Goal: Task Accomplishment & Management: Use online tool/utility

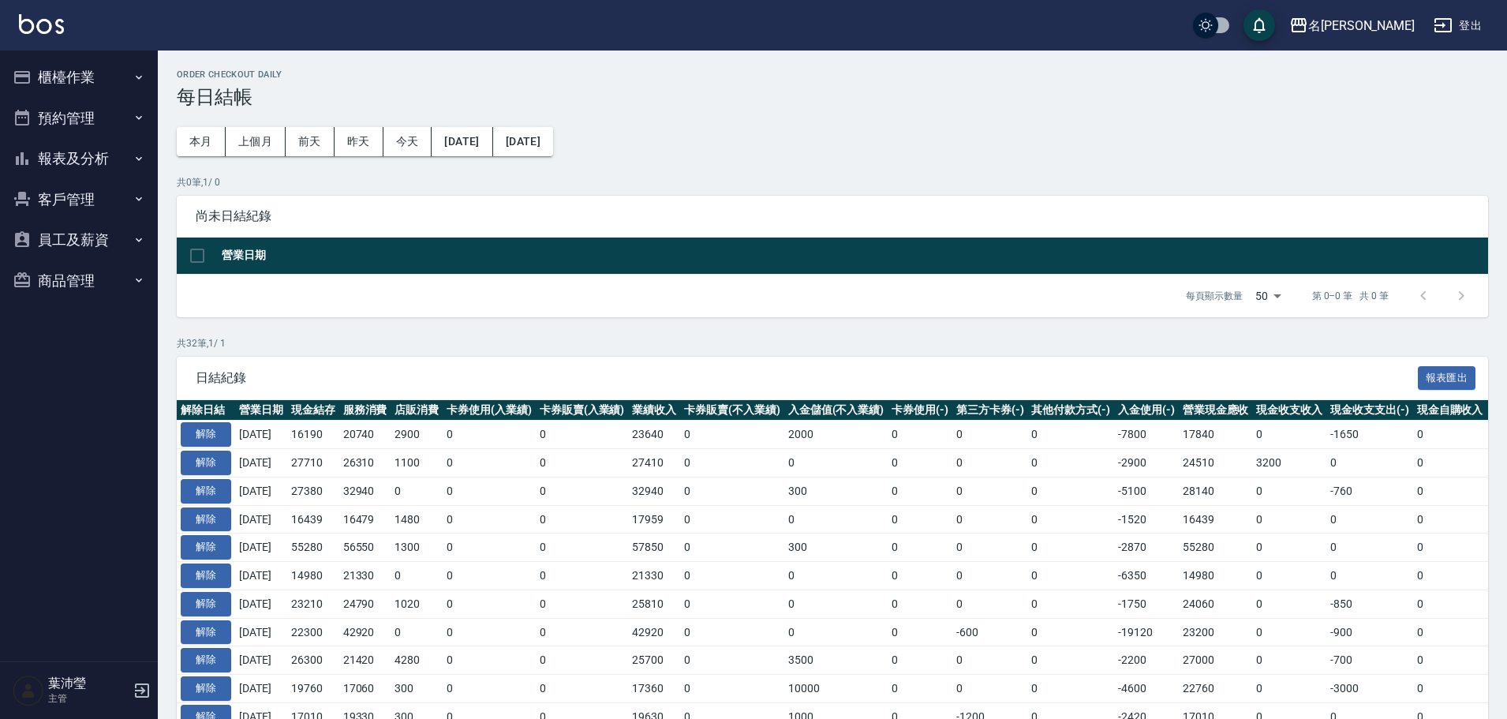
drag, startPoint x: 47, startPoint y: 80, endPoint x: 70, endPoint y: 133, distance: 57.2
click at [48, 80] on button "櫃檯作業" at bounding box center [78, 77] width 145 height 41
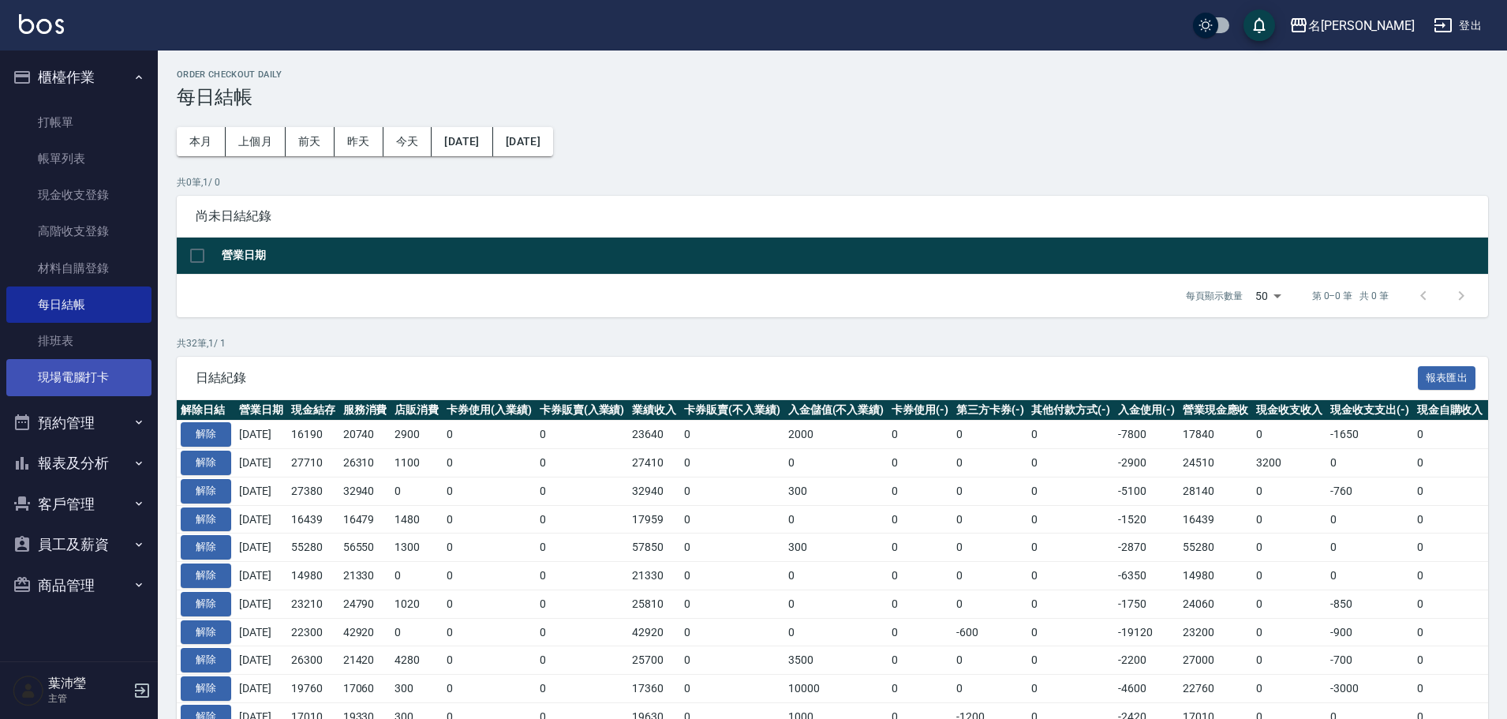
click at [90, 359] on link "現場電腦打卡" at bounding box center [78, 377] width 145 height 36
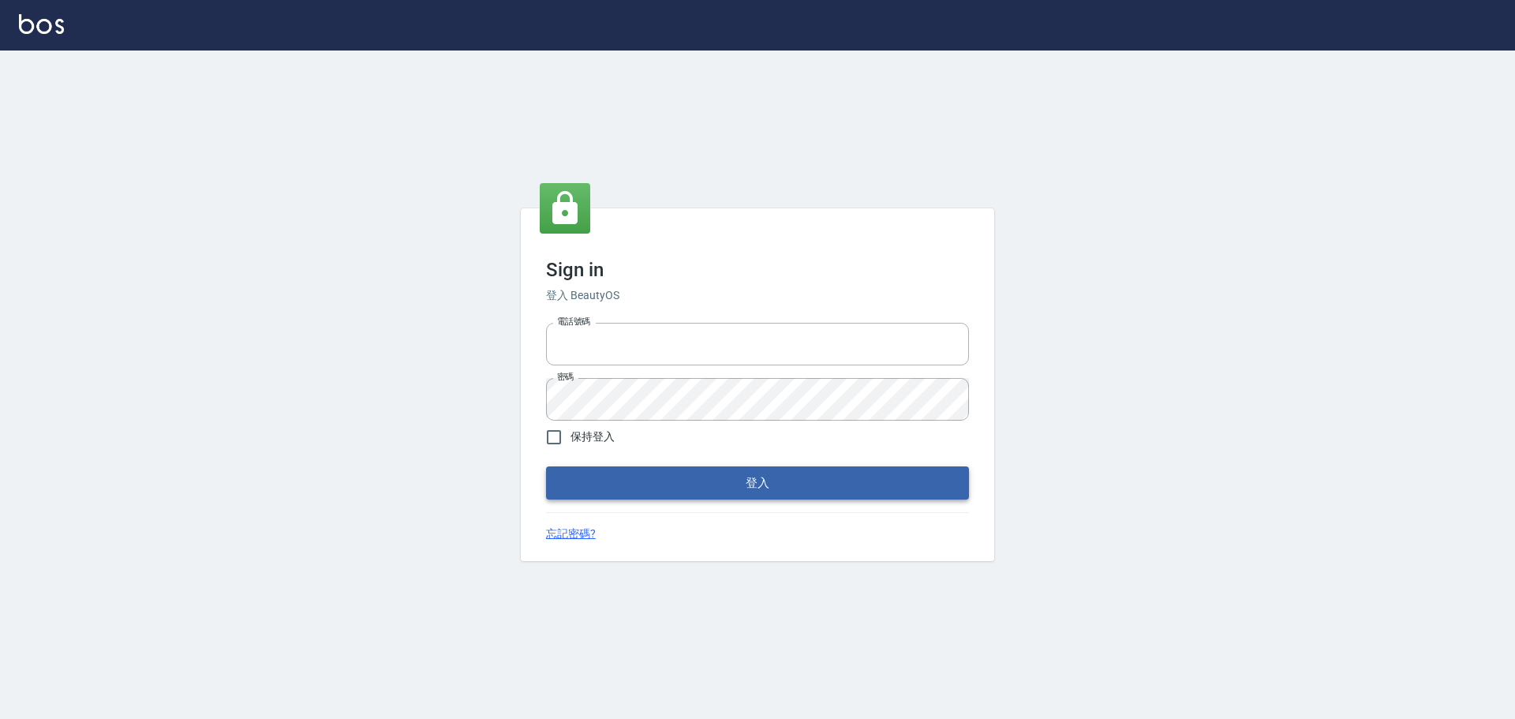
type input "0975350191"
click at [600, 479] on button "登入" at bounding box center [757, 482] width 423 height 33
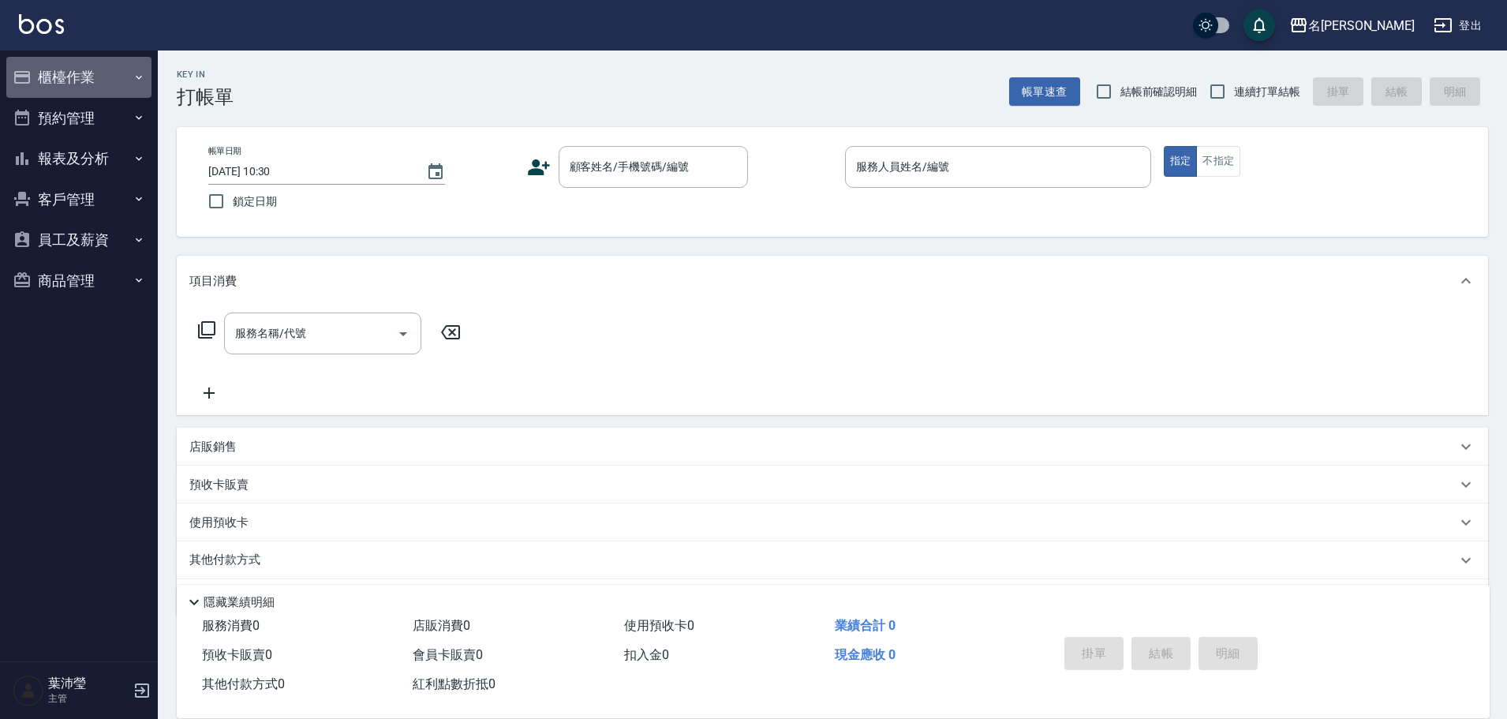
click at [51, 73] on button "櫃檯作業" at bounding box center [78, 77] width 145 height 41
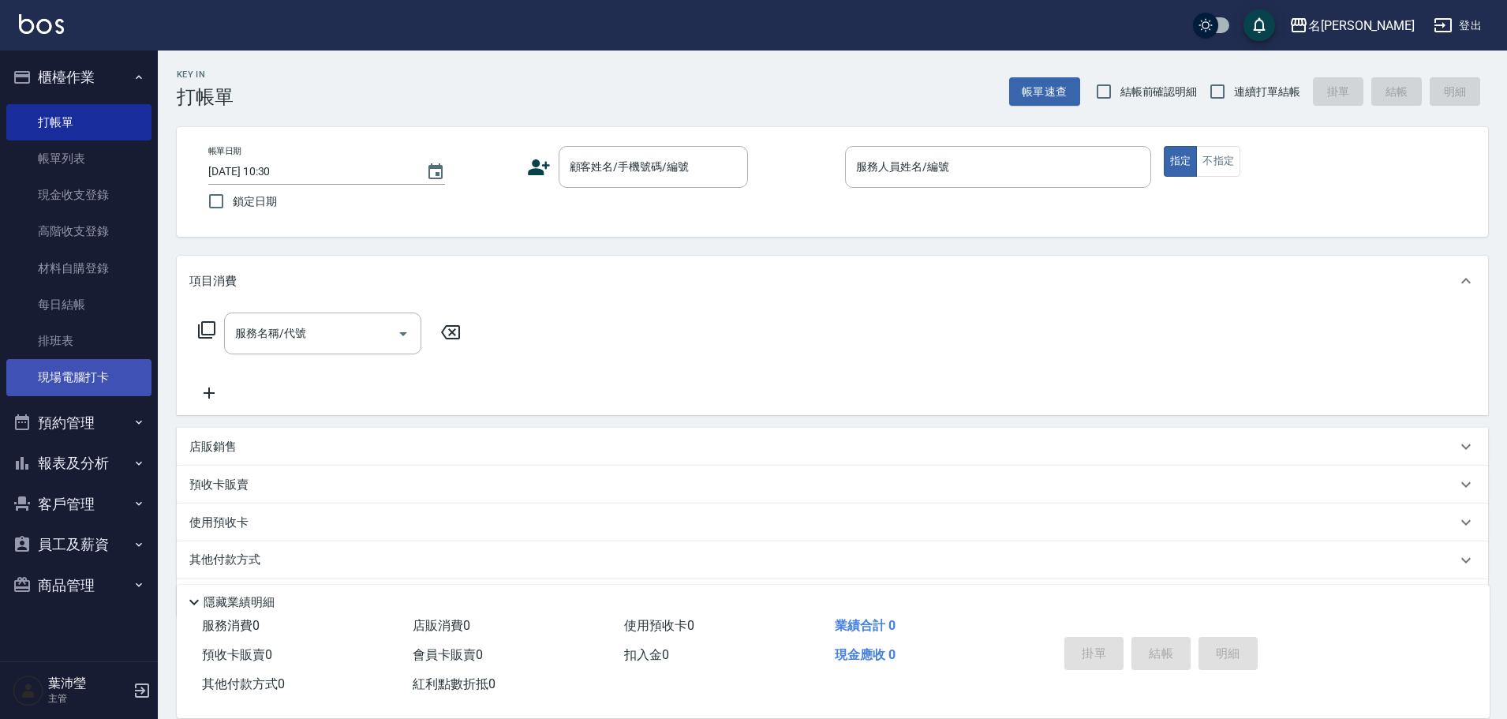
click at [77, 364] on link "現場電腦打卡" at bounding box center [78, 377] width 145 height 36
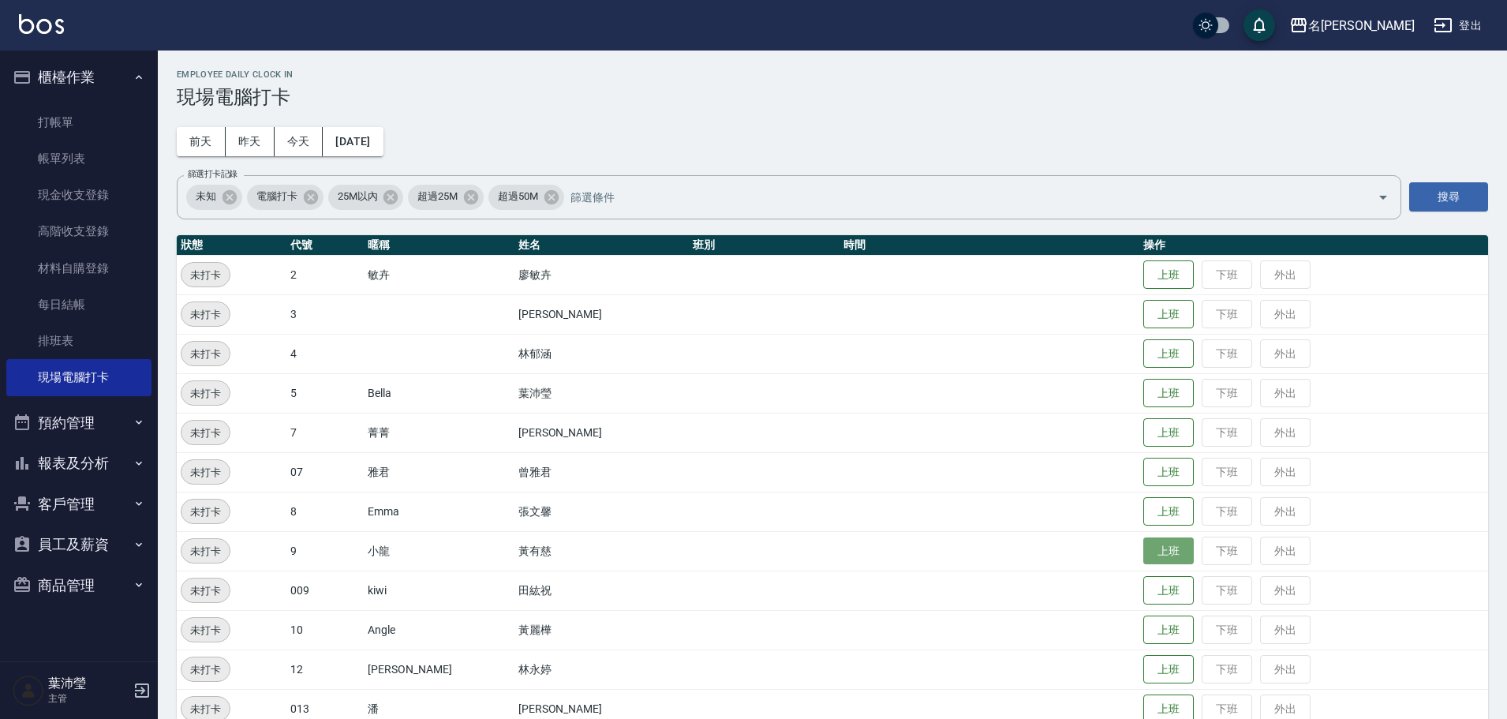
click at [1143, 546] on button "上班" at bounding box center [1168, 551] width 50 height 28
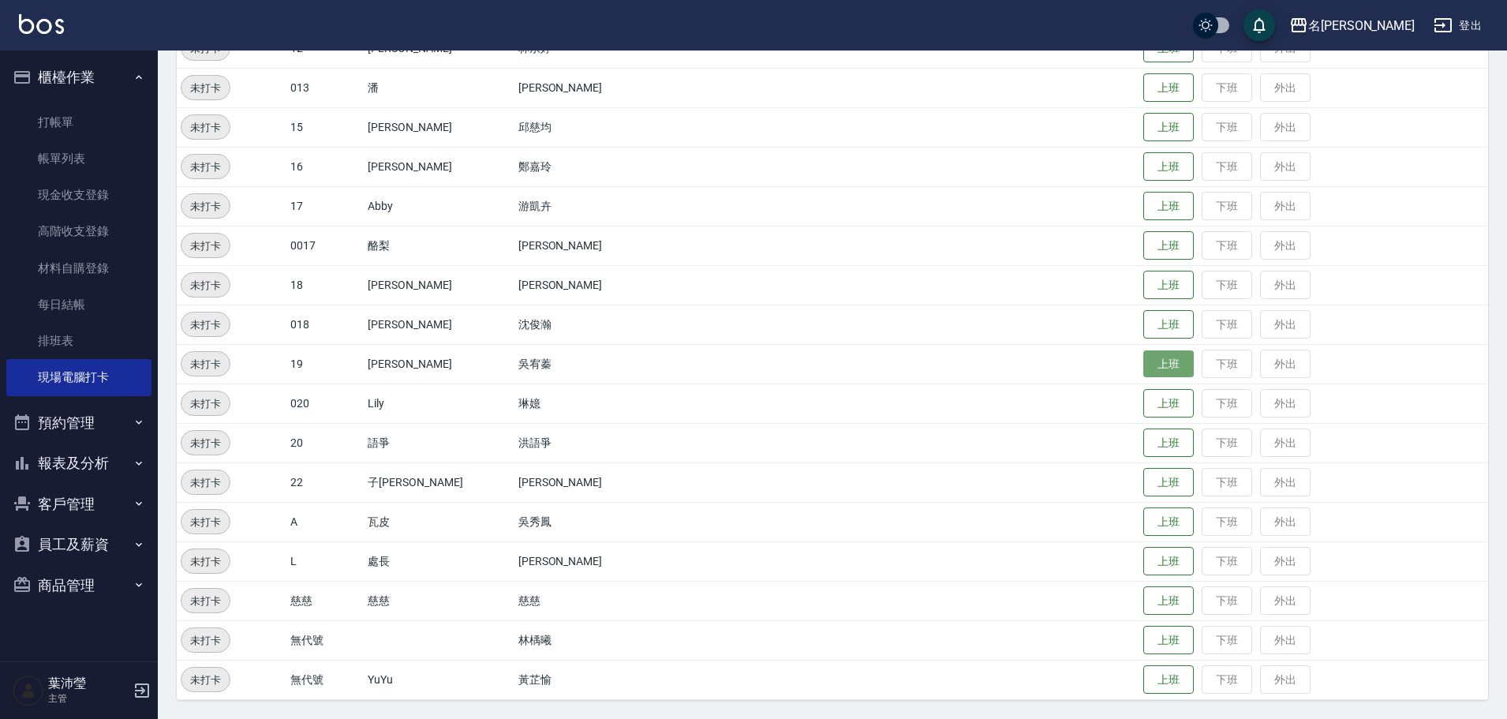
click at [1145, 364] on button "上班" at bounding box center [1168, 364] width 50 height 28
click at [1198, 77] on td "上班 下班 外出" at bounding box center [1313, 87] width 349 height 39
click at [93, 421] on button "預約管理" at bounding box center [78, 422] width 145 height 41
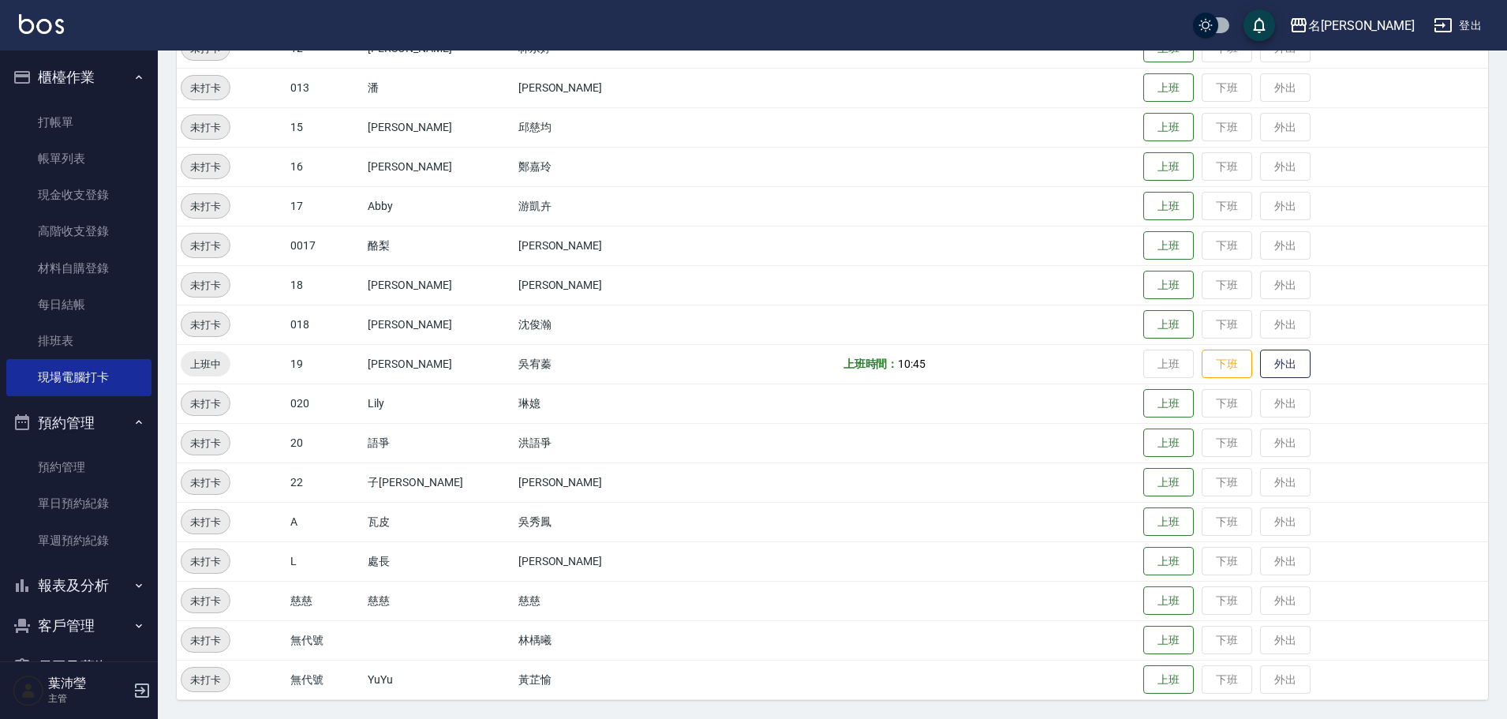
scroll to position [85, 0]
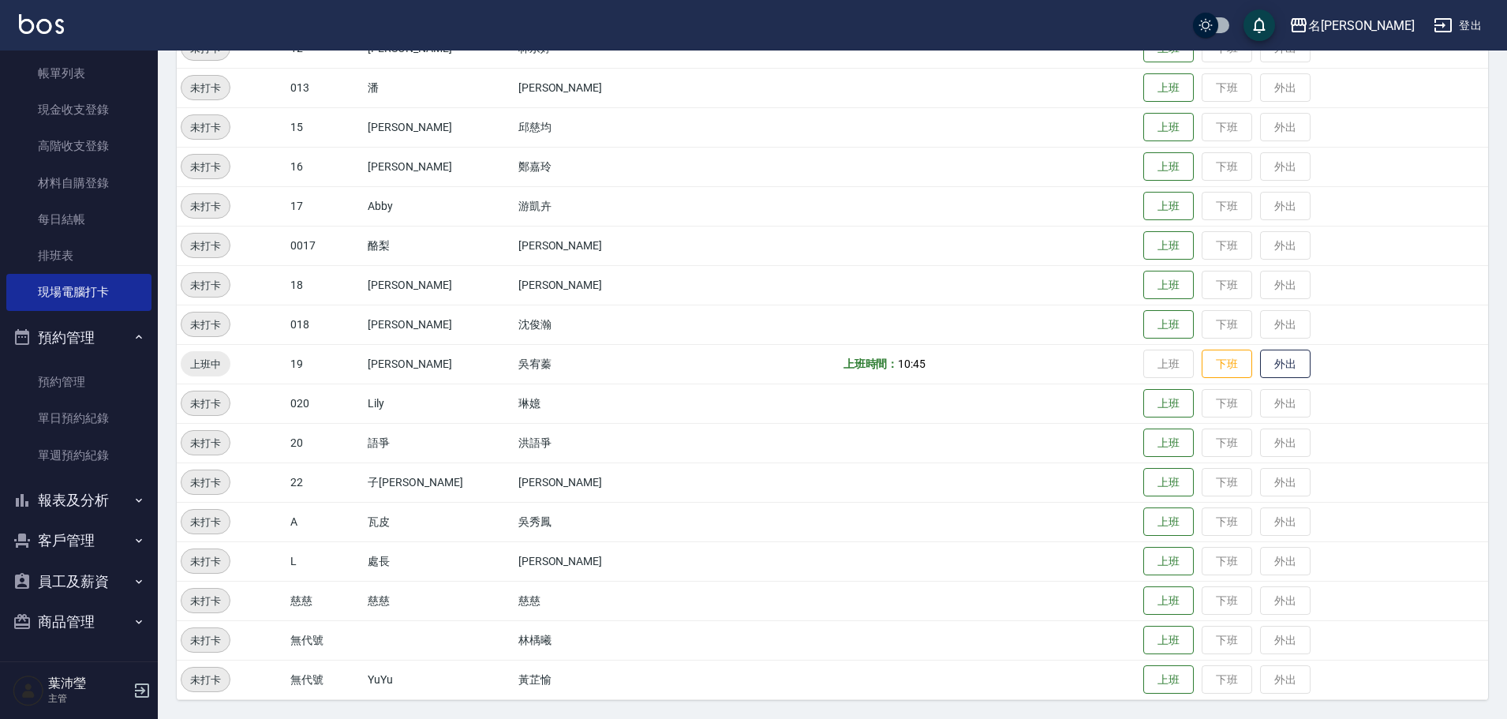
click at [92, 513] on button "報表及分析" at bounding box center [78, 500] width 145 height 41
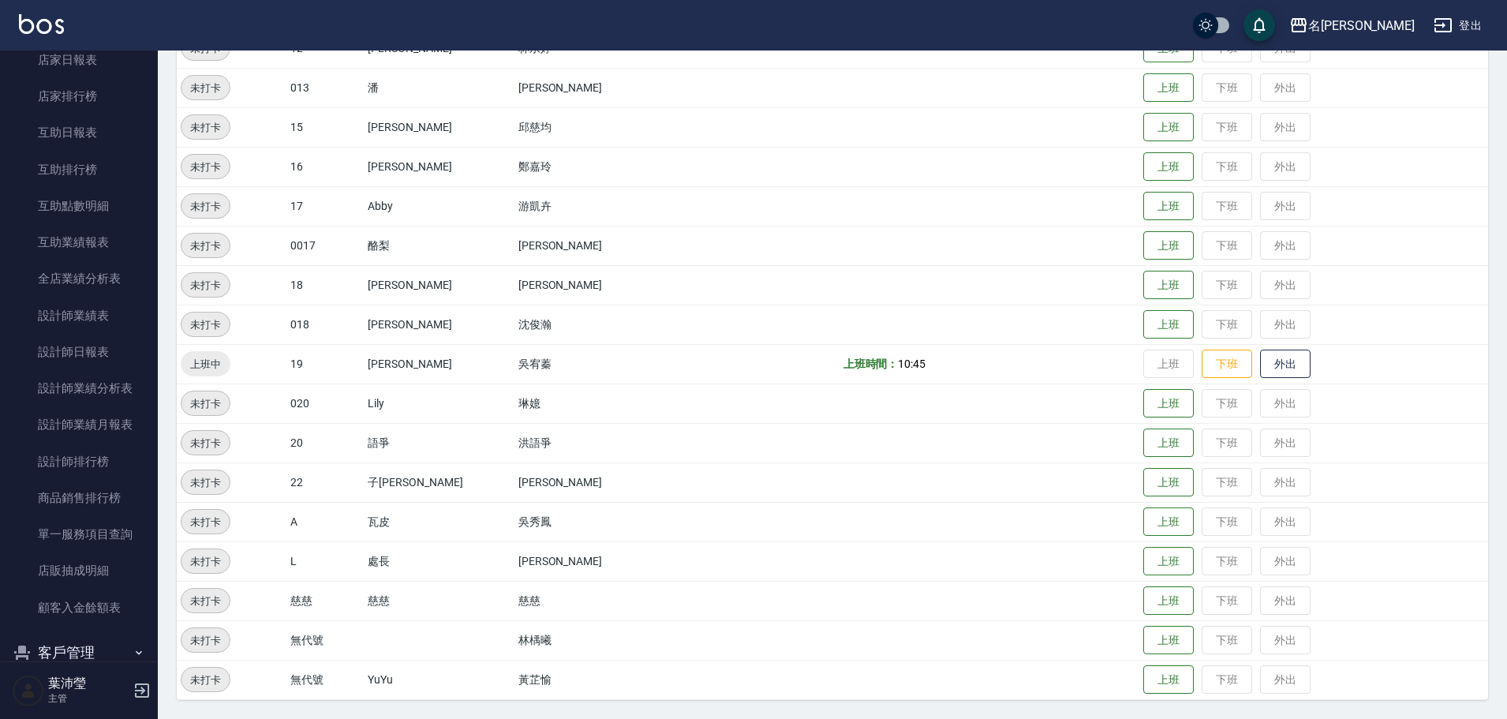
scroll to position [649, 0]
click at [123, 461] on link "設計師排行榜" at bounding box center [78, 456] width 145 height 36
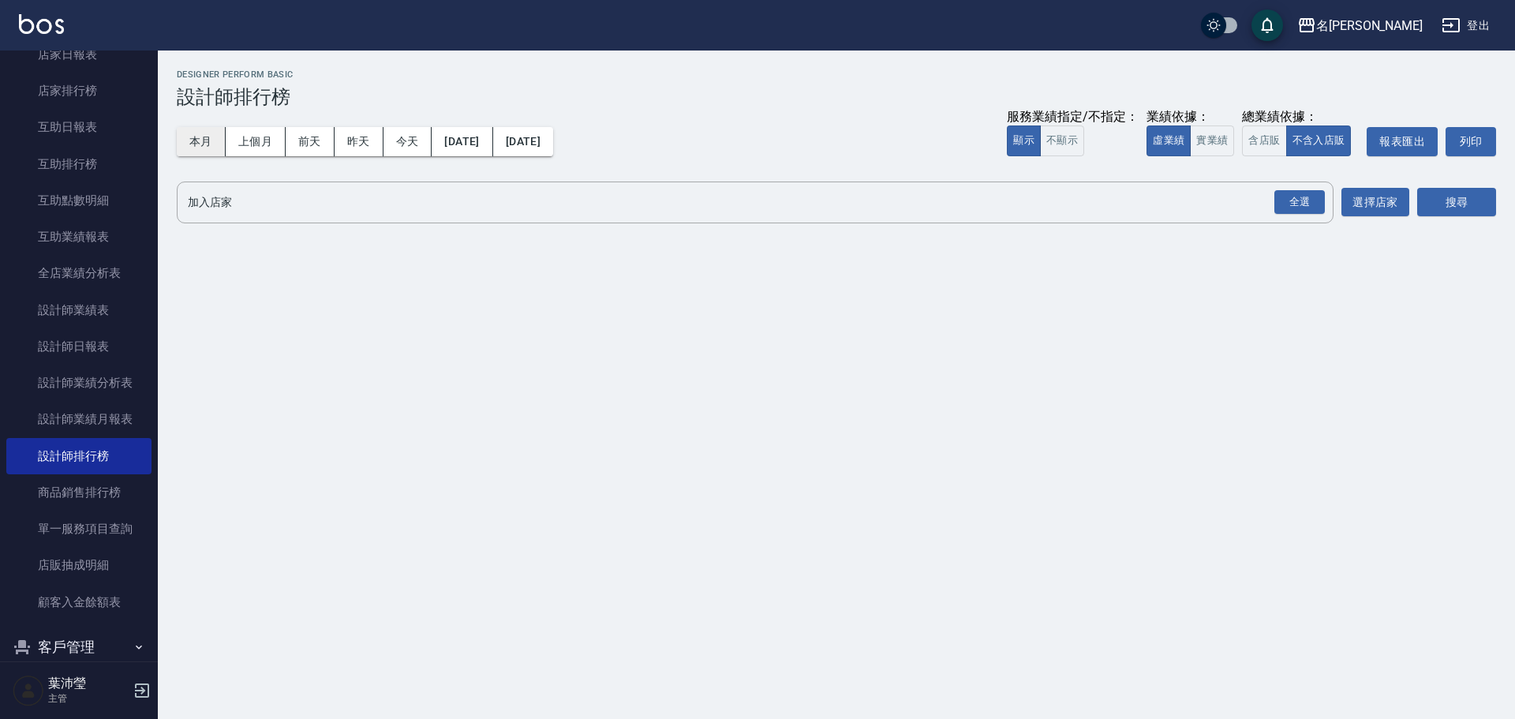
click at [204, 133] on button "本月" at bounding box center [201, 141] width 49 height 29
click at [1300, 208] on div "全選" at bounding box center [1299, 202] width 50 height 24
click at [1460, 211] on button "搜尋" at bounding box center [1456, 203] width 79 height 29
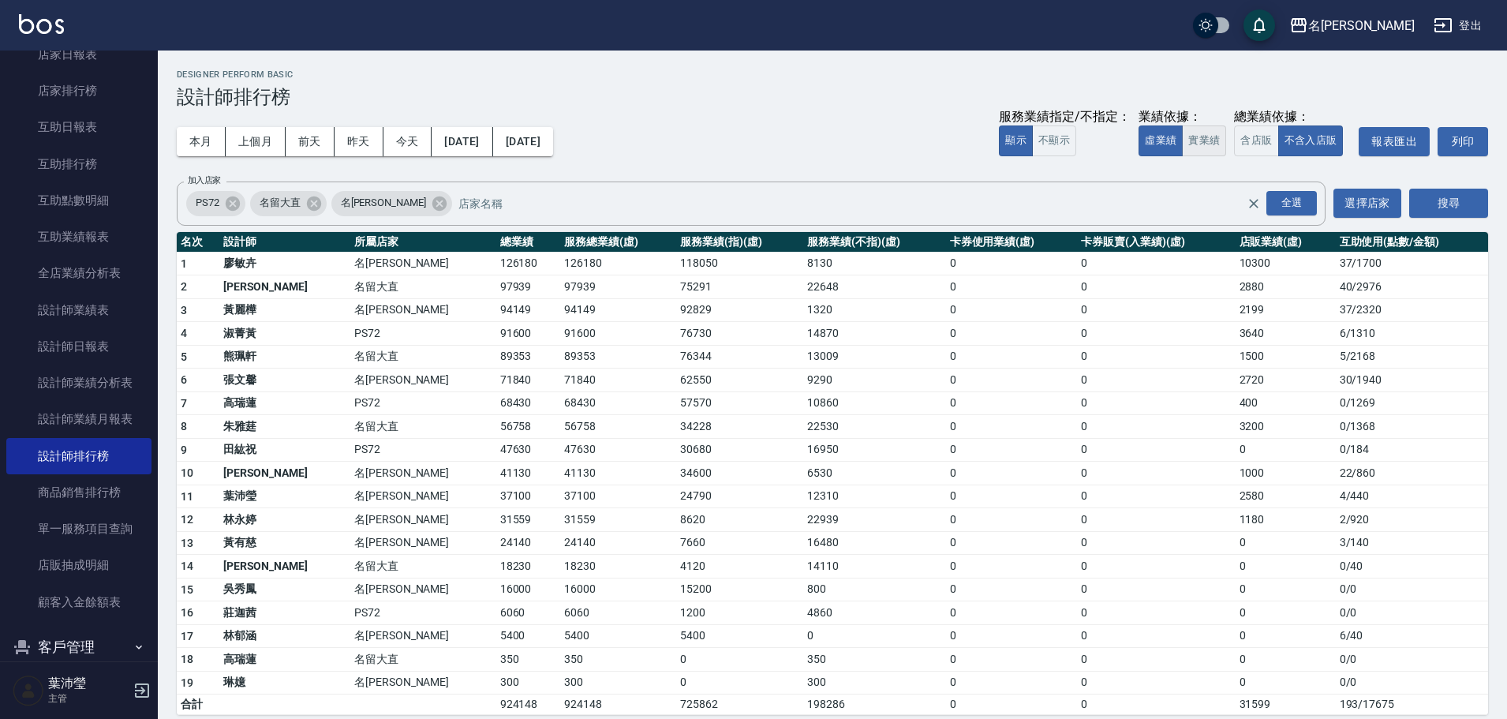
click at [1215, 148] on button "實業績" at bounding box center [1204, 140] width 44 height 31
click at [1163, 136] on button "虛業績" at bounding box center [1160, 140] width 44 height 31
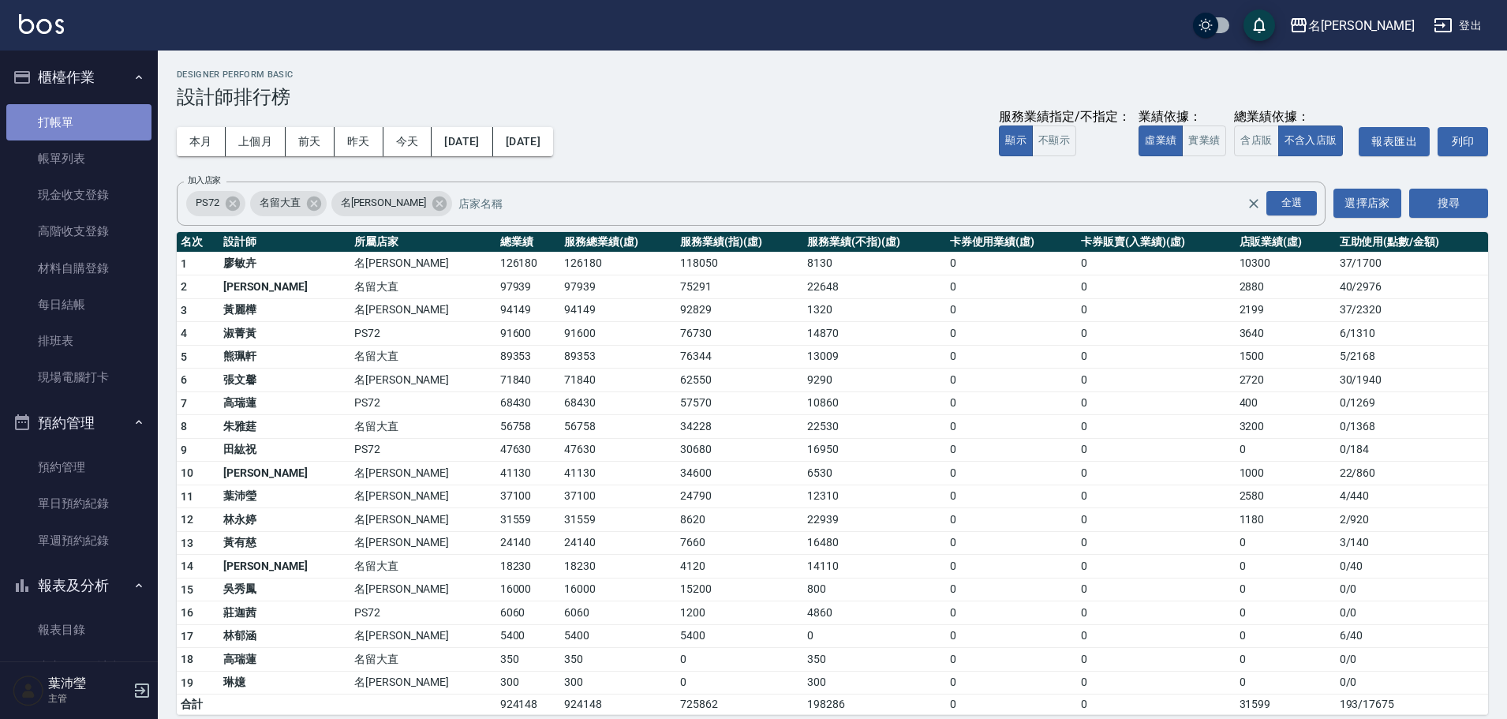
click at [84, 109] on link "打帳單" at bounding box center [78, 122] width 145 height 36
